Goal: Information Seeking & Learning: Learn about a topic

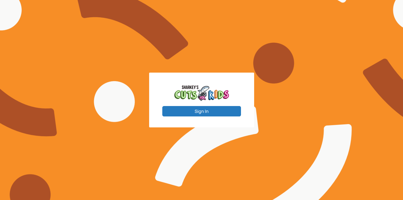
click at [202, 114] on button "Sign In" at bounding box center [201, 111] width 79 height 10
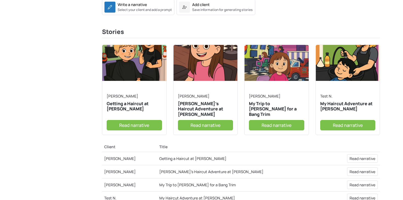
scroll to position [86, 0]
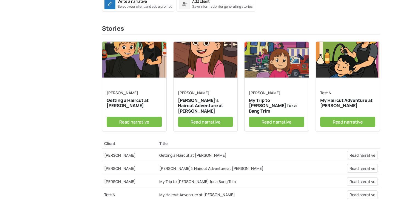
click at [272, 123] on link "Read narrative" at bounding box center [276, 122] width 55 height 10
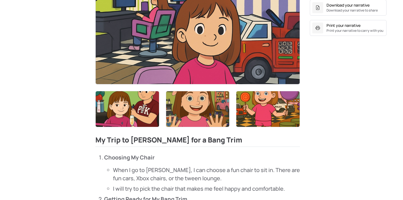
scroll to position [174, 0]
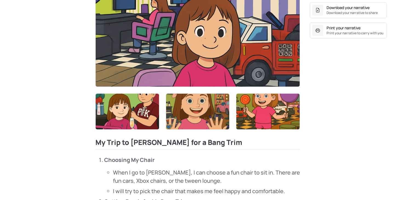
click at [251, 53] on img at bounding box center [198, 28] width 204 height 115
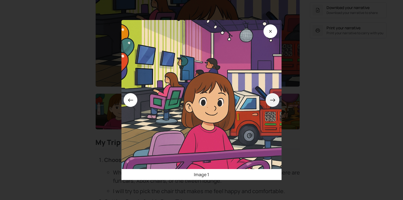
click at [272, 99] on icon at bounding box center [273, 100] width 6 height 6
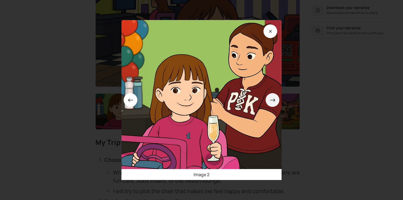
click at [272, 99] on icon at bounding box center [273, 100] width 6 height 6
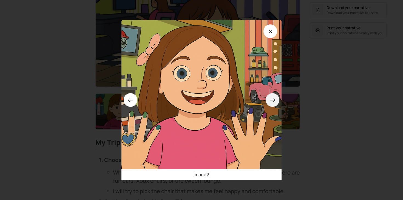
click at [272, 99] on icon at bounding box center [273, 100] width 6 height 6
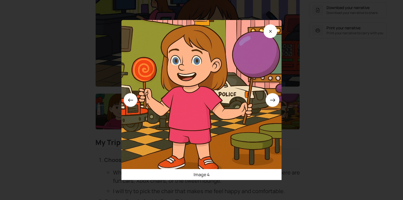
click at [331, 98] on div "Image 4" at bounding box center [201, 100] width 403 height 200
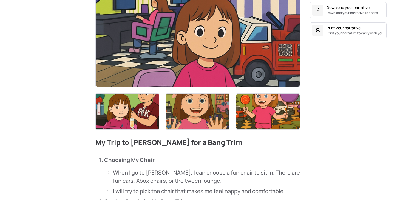
scroll to position [0, 0]
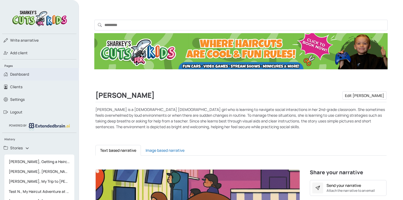
click at [25, 79] on link "Dashboard" at bounding box center [39, 74] width 79 height 13
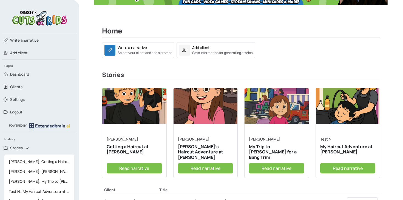
scroll to position [82, 0]
